Goal: Task Accomplishment & Management: Complete application form

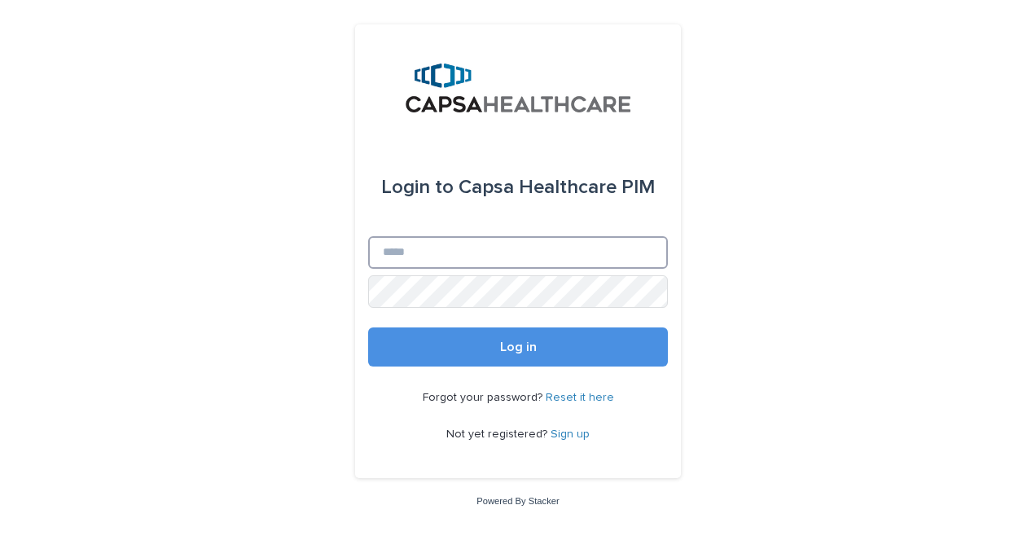
click at [420, 252] on input "Email" at bounding box center [518, 252] width 300 height 33
type input "**********"
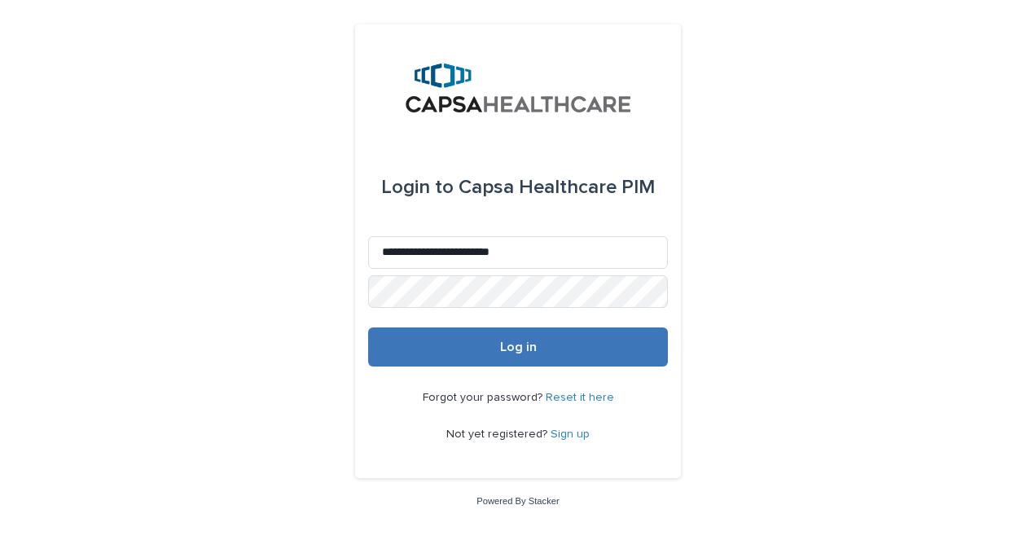
click at [541, 351] on button "Log in" at bounding box center [518, 346] width 300 height 39
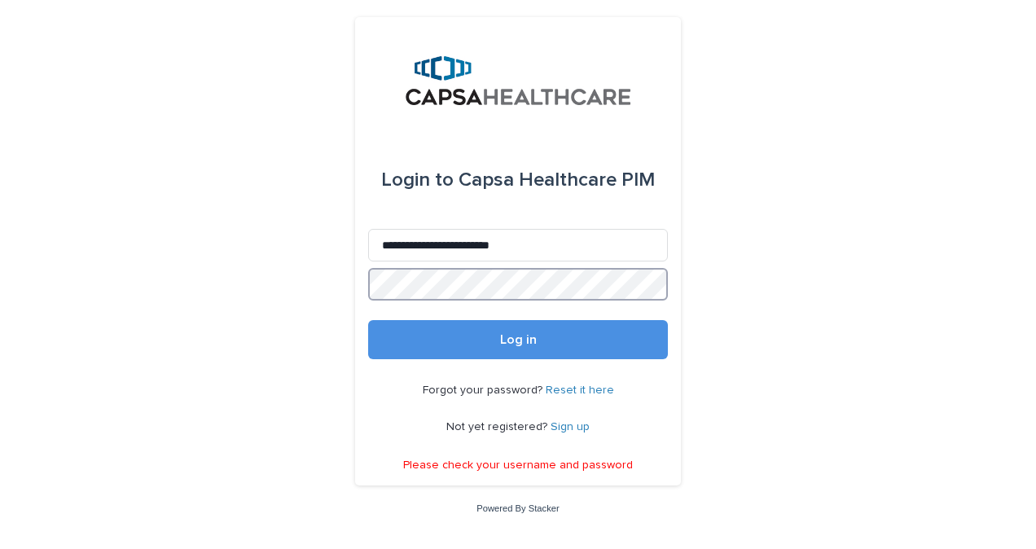
click at [195, 259] on div "**********" at bounding box center [518, 274] width 1036 height 549
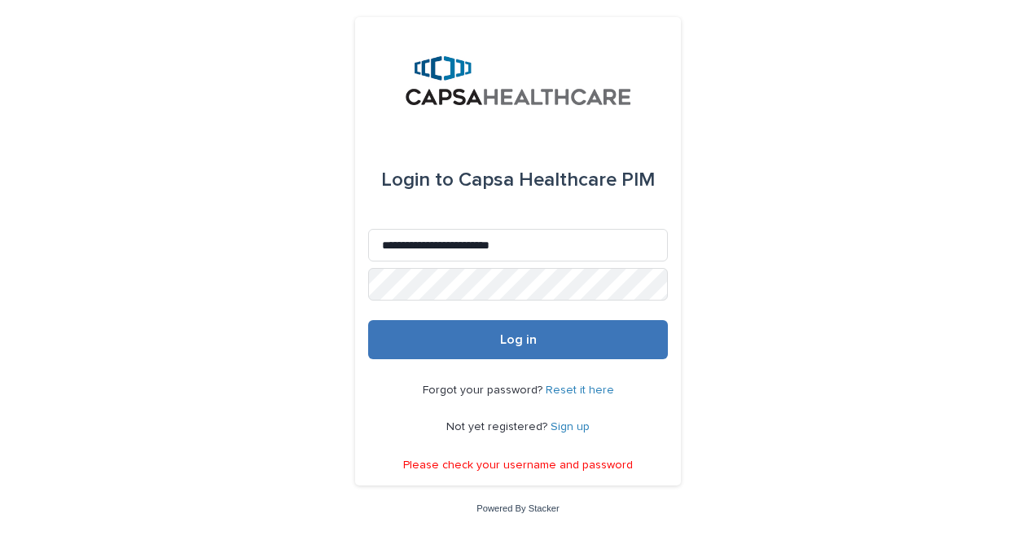
click at [489, 335] on button "Log in" at bounding box center [518, 339] width 300 height 39
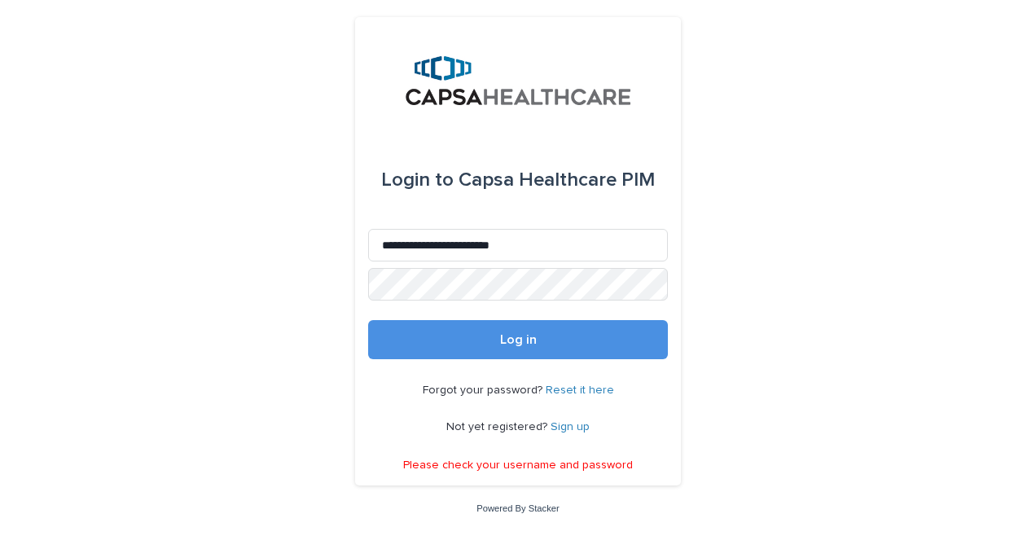
click at [569, 428] on link "Sign up" at bounding box center [569, 426] width 39 height 11
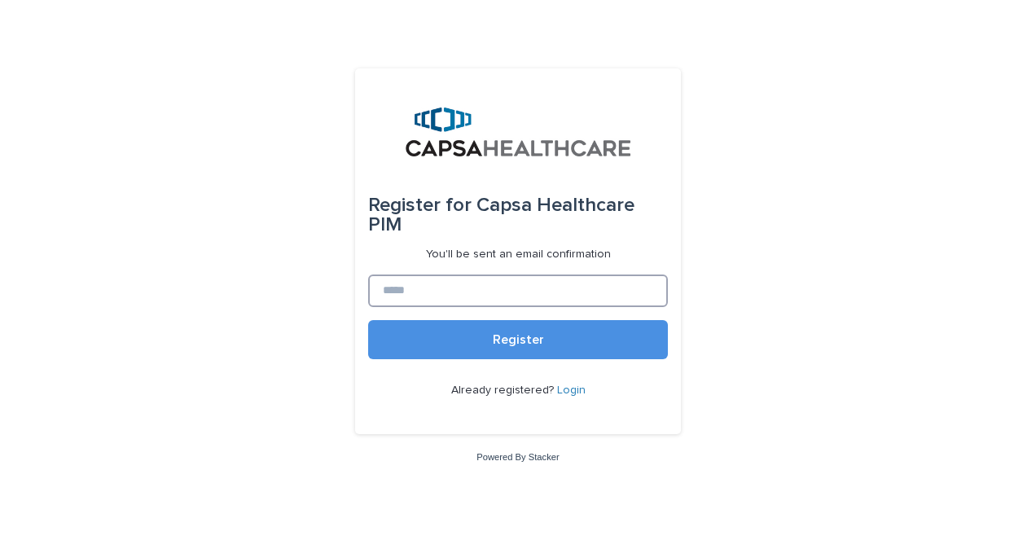
click at [499, 280] on input at bounding box center [518, 290] width 300 height 33
type input "**********"
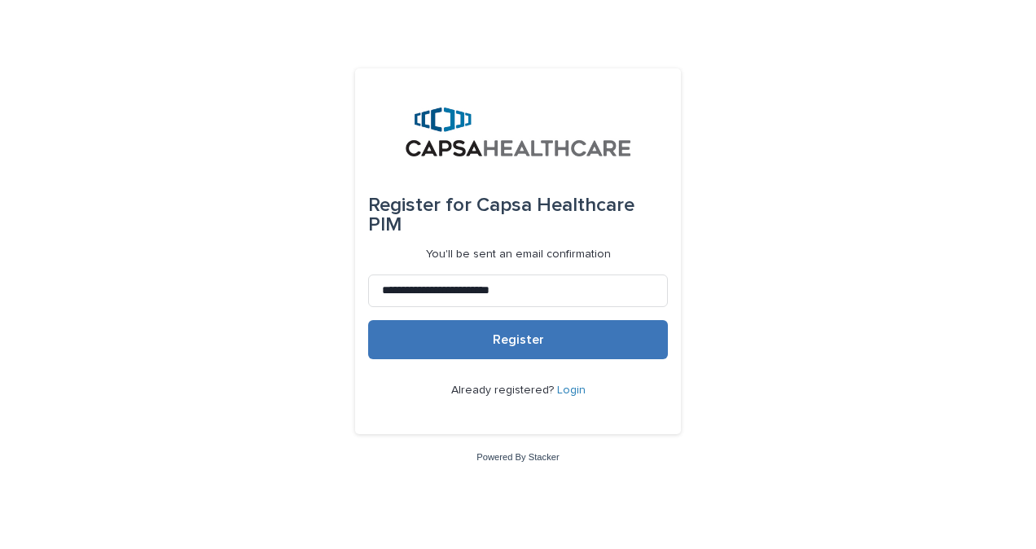
click at [505, 339] on button "Register" at bounding box center [518, 339] width 300 height 39
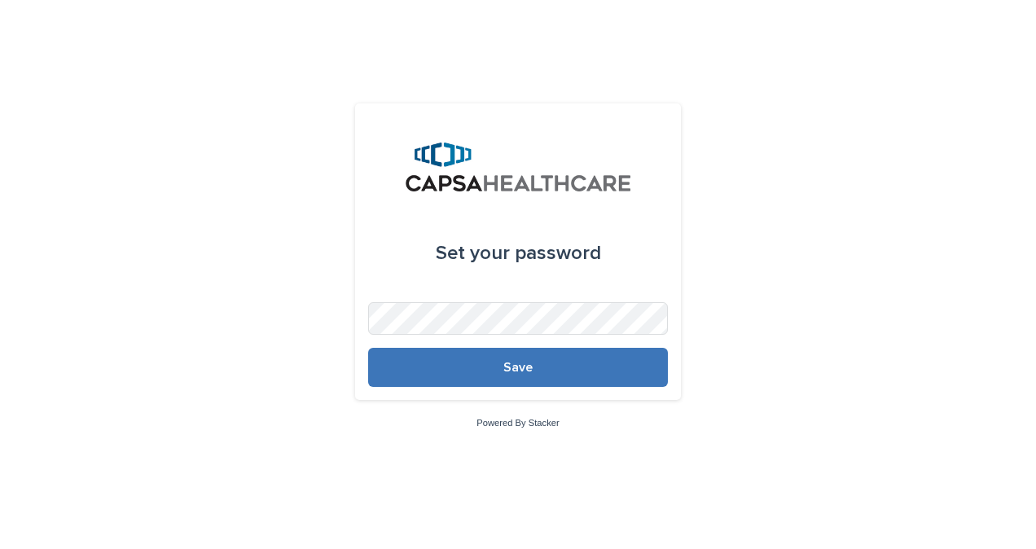
click at [529, 359] on button "Save" at bounding box center [518, 367] width 300 height 39
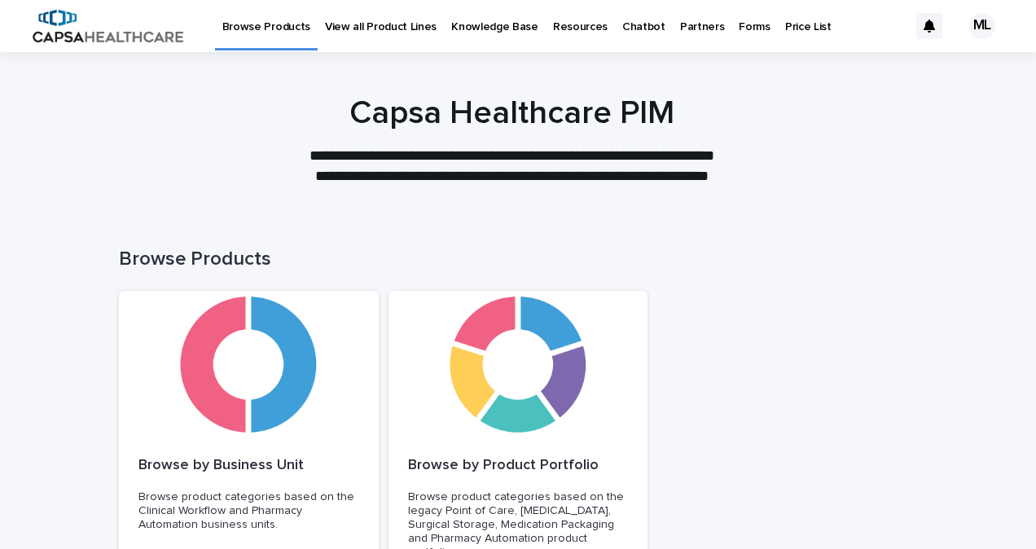
click at [982, 235] on div "Loading... Saving… Loading... Saving… Browse Products Browse by Business Unit B…" at bounding box center [518, 457] width 1036 height 485
click at [373, 34] on link "View all Product Lines" at bounding box center [380, 25] width 126 height 50
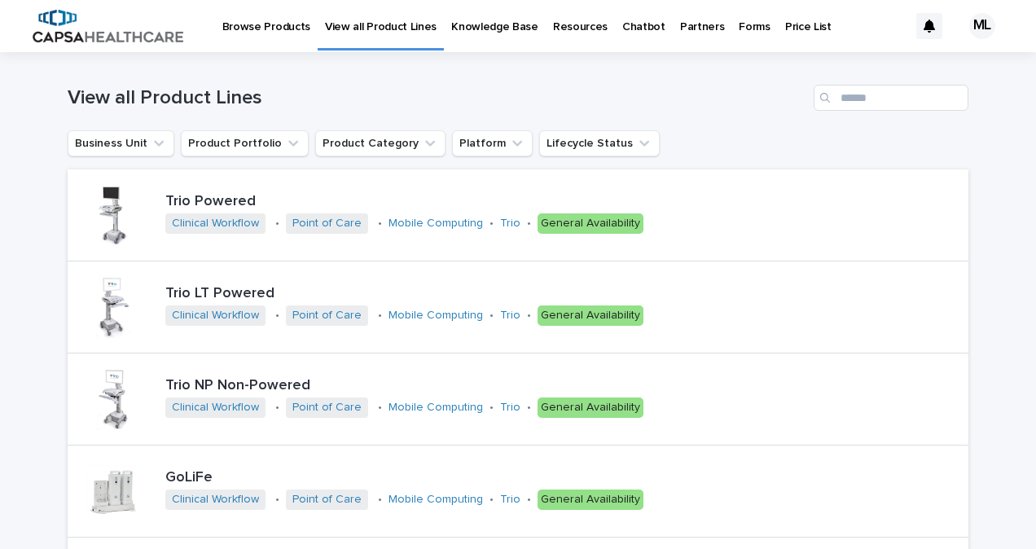
click at [777, 24] on div "Price List" at bounding box center [807, 17] width 61 height 34
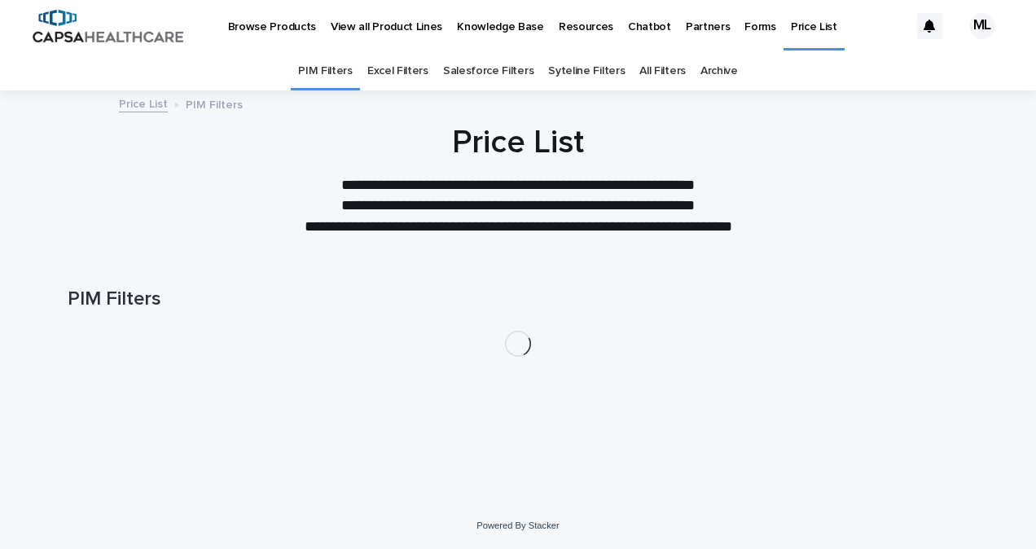
click at [744, 31] on p "Forms" at bounding box center [759, 17] width 31 height 34
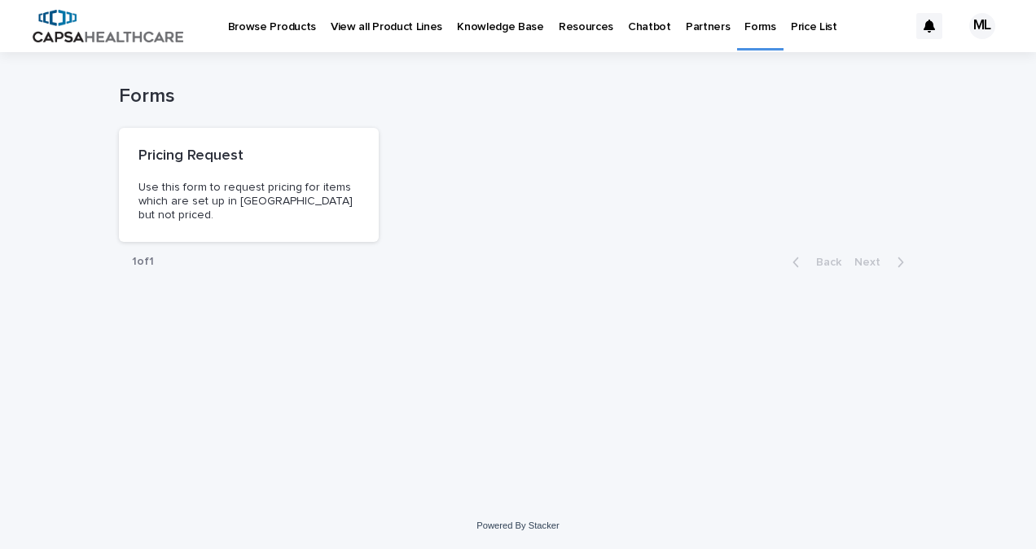
click at [392, 33] on p "View all Product Lines" at bounding box center [387, 17] width 112 height 34
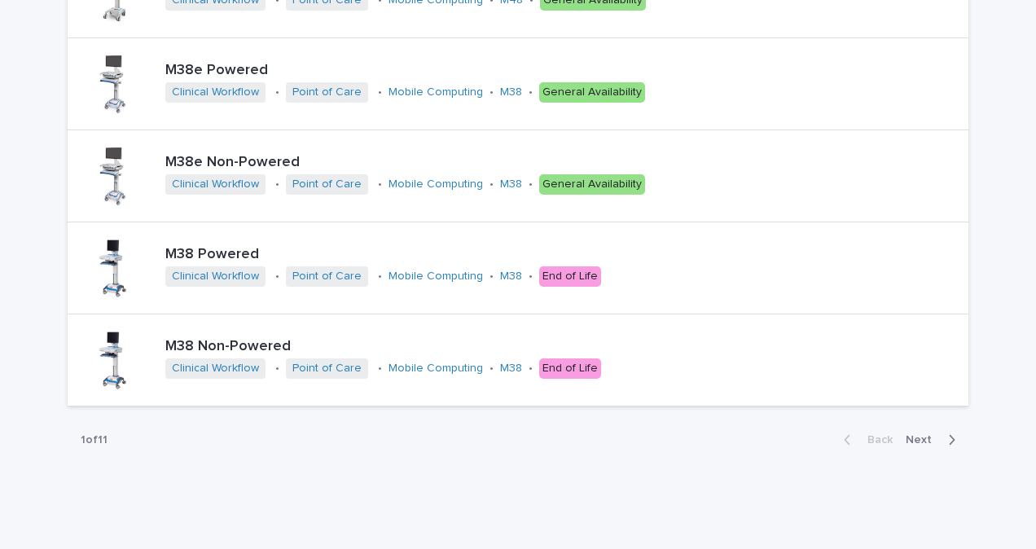
scroll to position [720, 0]
